Goal: Navigation & Orientation: Find specific page/section

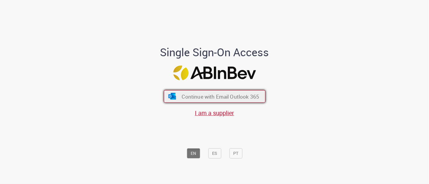
click at [201, 96] on span "Continue with Email Outlook 365" at bounding box center [219, 96] width 77 height 7
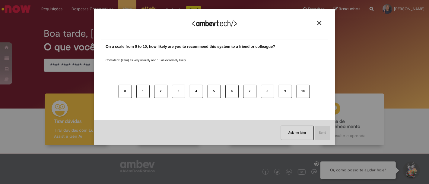
click at [319, 24] on img "Close" at bounding box center [319, 23] width 5 height 5
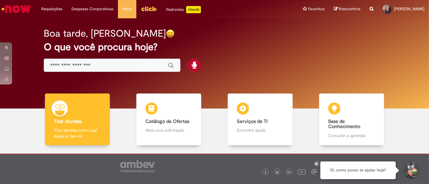
click at [147, 8] on img "Menu Cabeçalho" at bounding box center [149, 8] width 16 height 9
click at [147, 10] on img "Menu Cabeçalho" at bounding box center [149, 8] width 16 height 9
click at [146, 8] on img "Menu Cabeçalho" at bounding box center [149, 8] width 16 height 9
